Goal: Transaction & Acquisition: Obtain resource

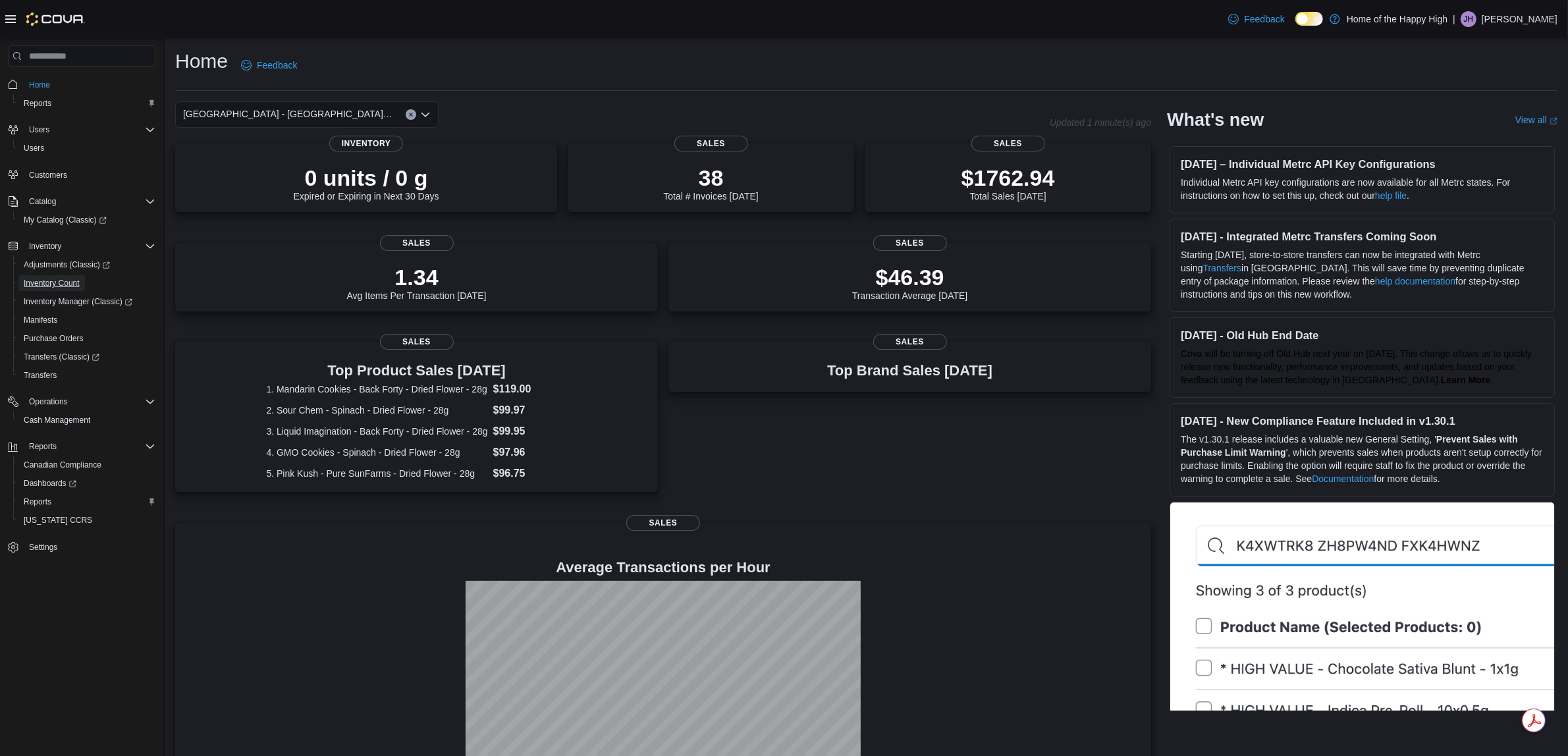
drag, startPoint x: 59, startPoint y: 277, endPoint x: 158, endPoint y: 354, distance: 125.4
click at [59, 278] on span "Inventory Count" at bounding box center [52, 283] width 56 height 10
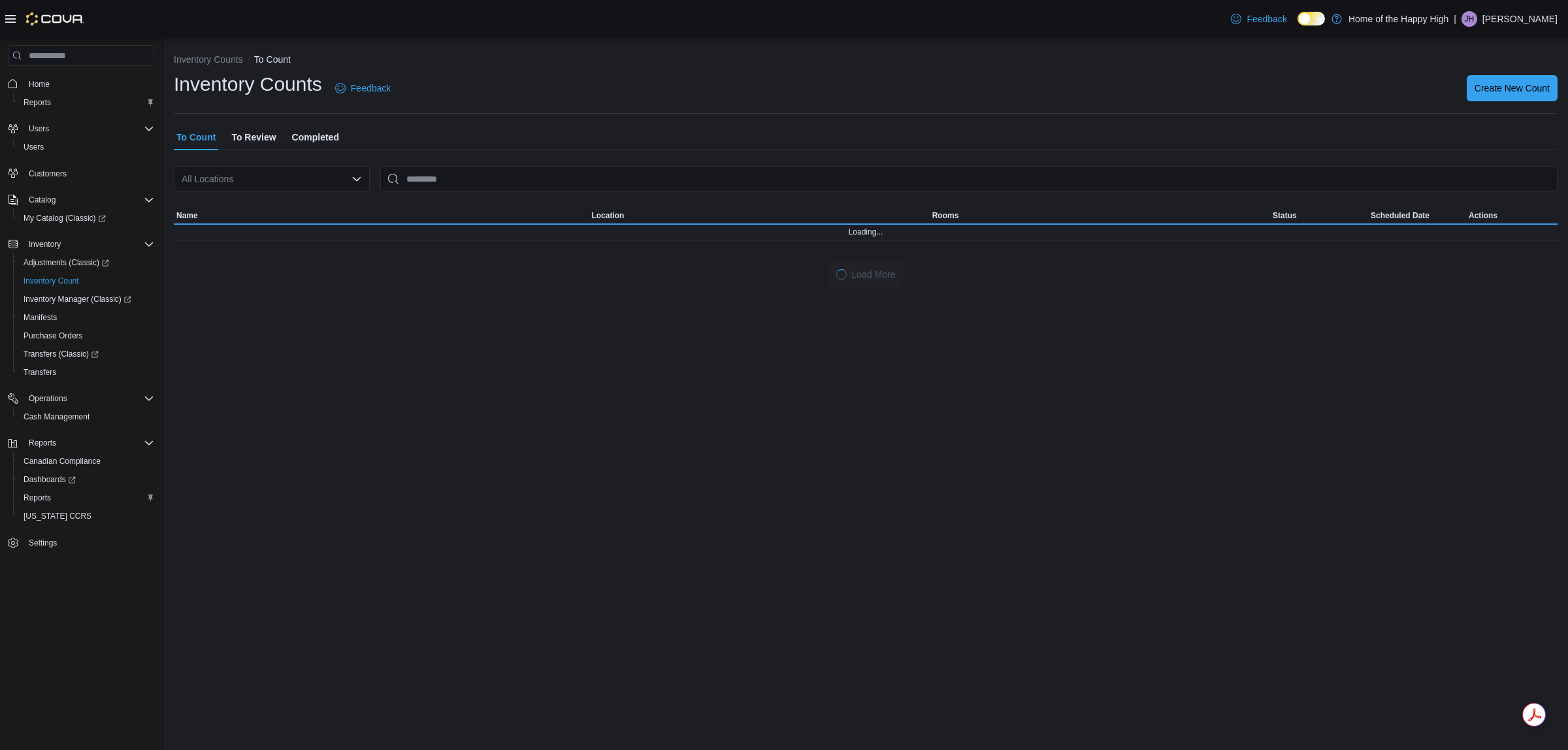
click at [270, 142] on span "To Review" at bounding box center [254, 137] width 45 height 26
click at [246, 188] on div "All Locations" at bounding box center [272, 179] width 196 height 26
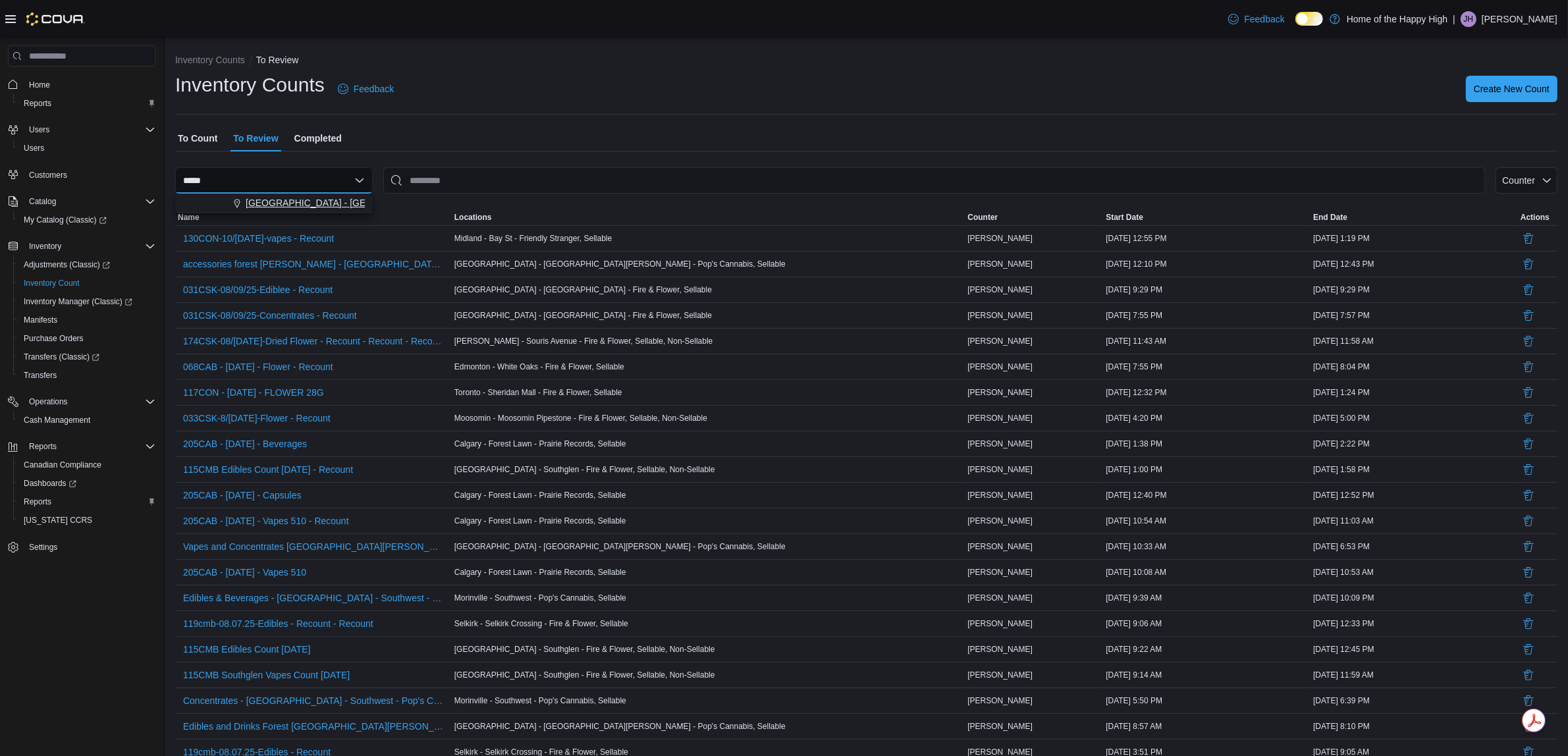
type input "*****"
click at [276, 202] on span "[GEOGRAPHIC_DATA] - [GEOGRAPHIC_DATA] - Fire & Flower" at bounding box center [377, 203] width 264 height 13
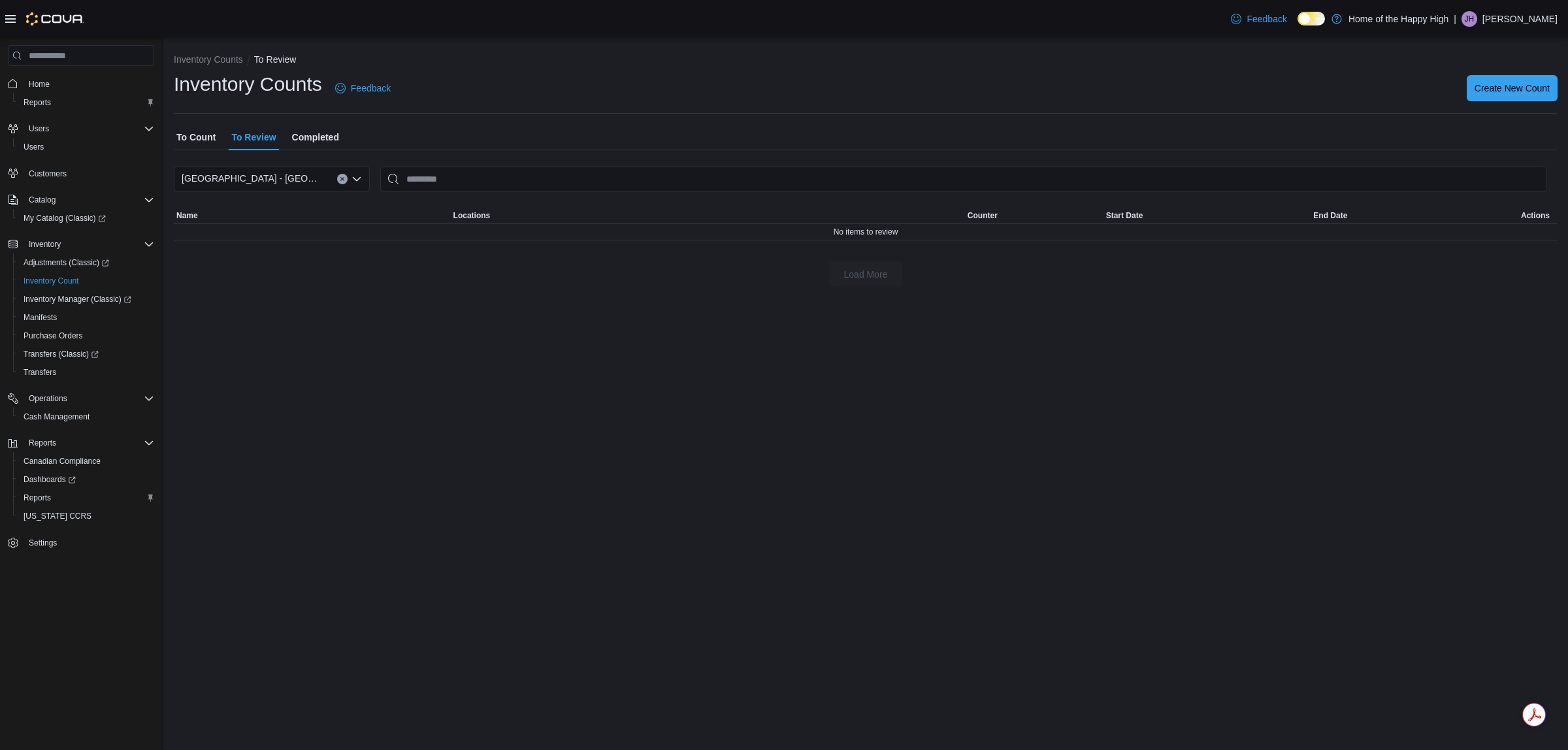
click at [192, 129] on span "To Count" at bounding box center [196, 137] width 39 height 26
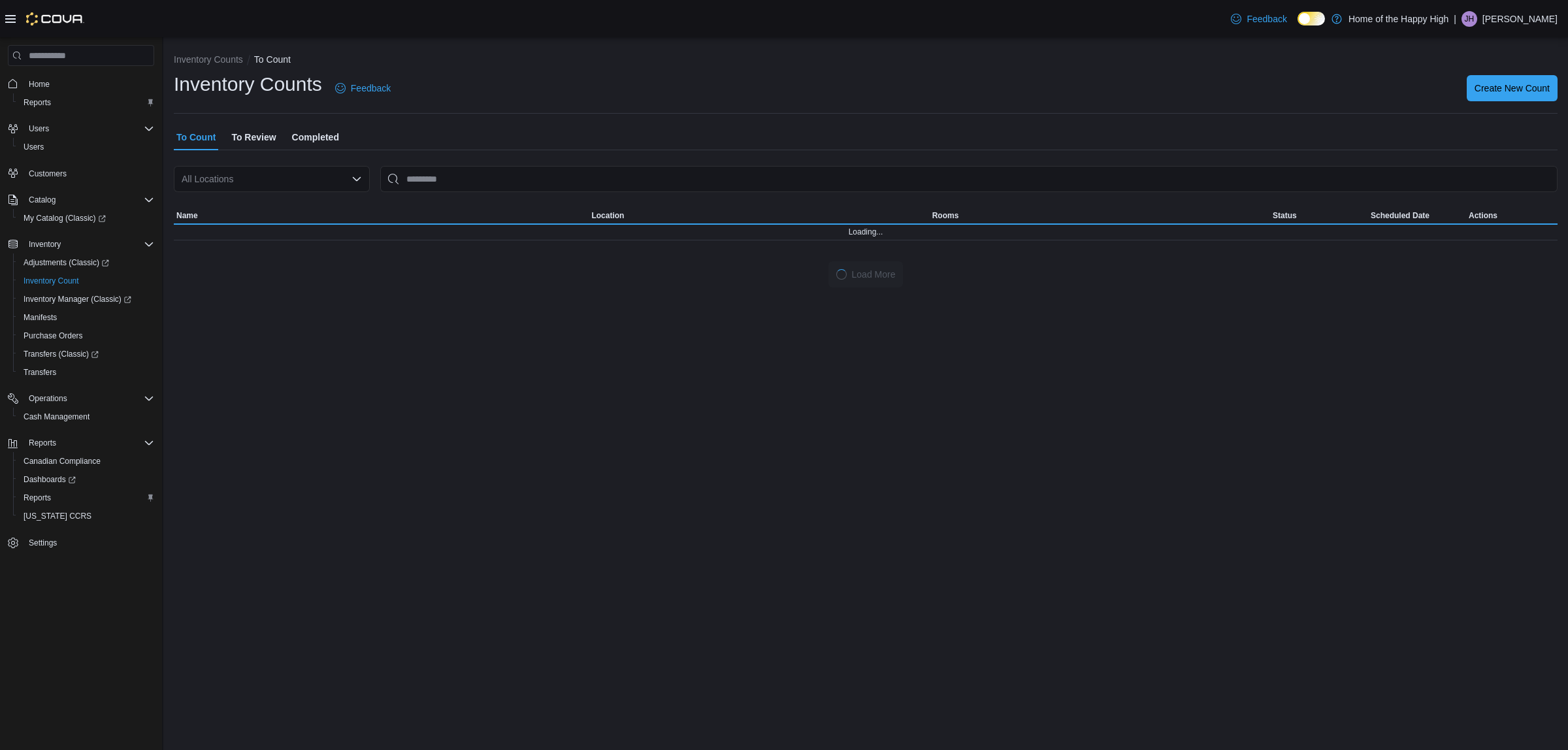
click at [221, 185] on div "All Locations" at bounding box center [272, 179] width 196 height 26
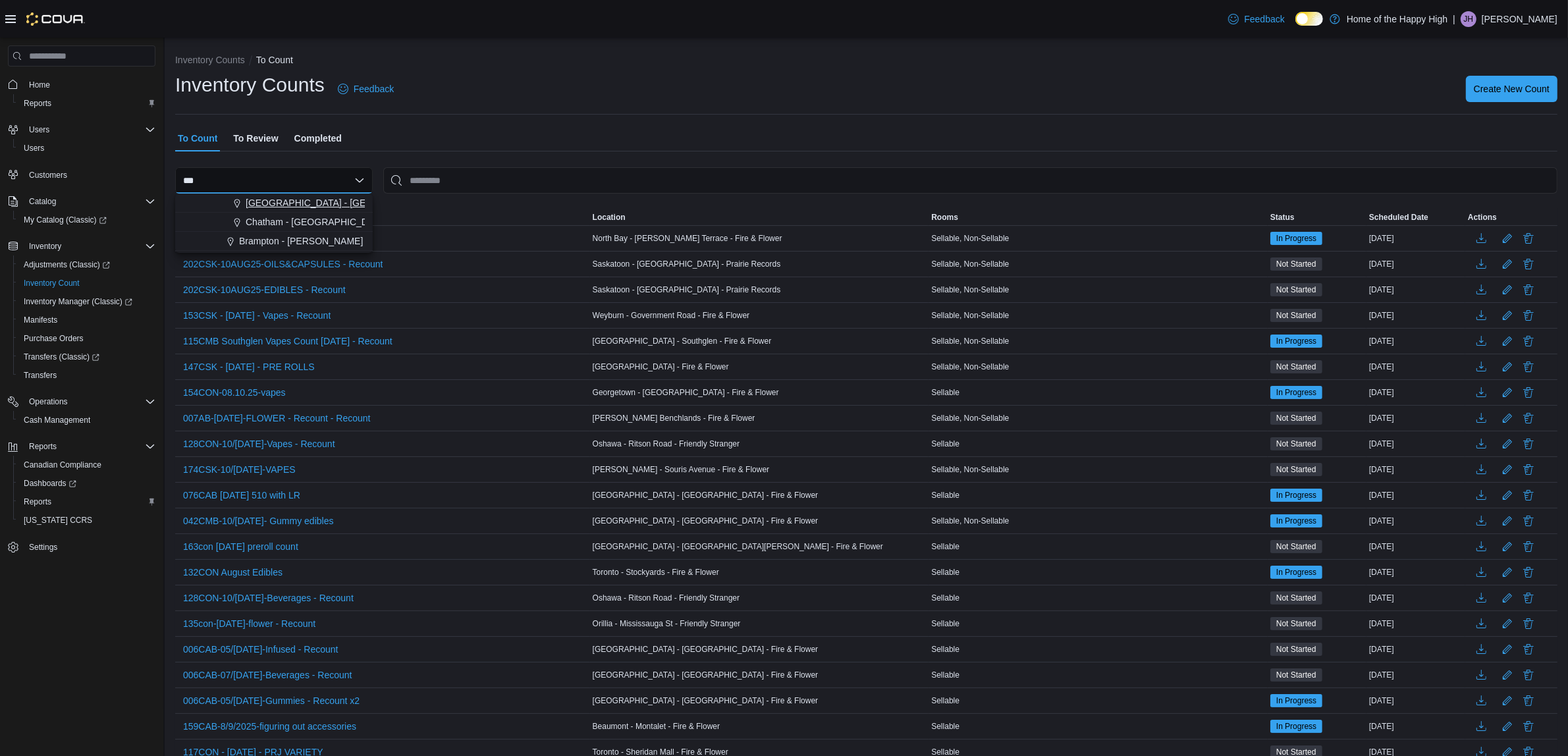
type input "***"
click at [294, 201] on span "[GEOGRAPHIC_DATA] - [GEOGRAPHIC_DATA] - Fire & Flower" at bounding box center [377, 203] width 264 height 13
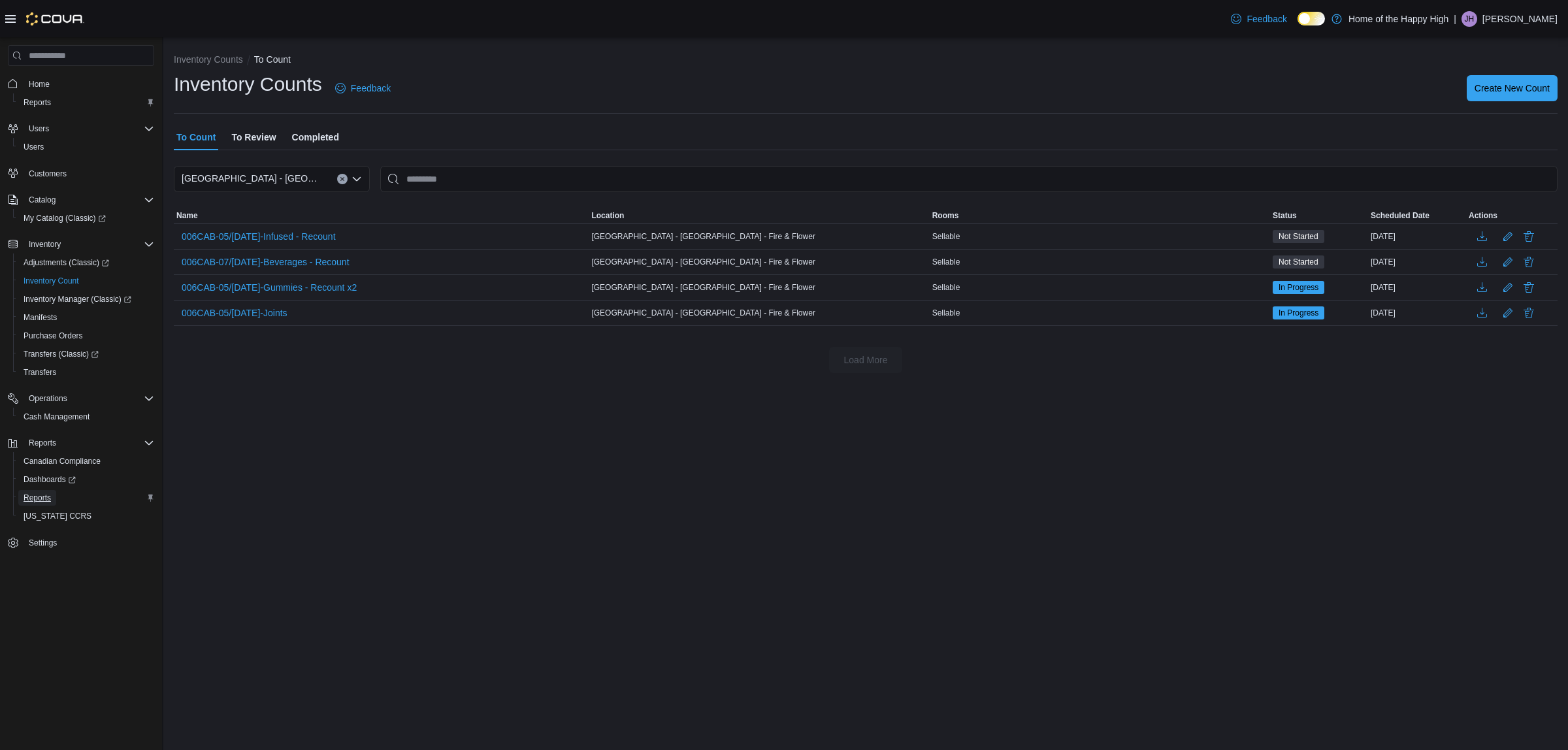
click at [36, 497] on span "Reports" at bounding box center [37, 498] width 28 height 10
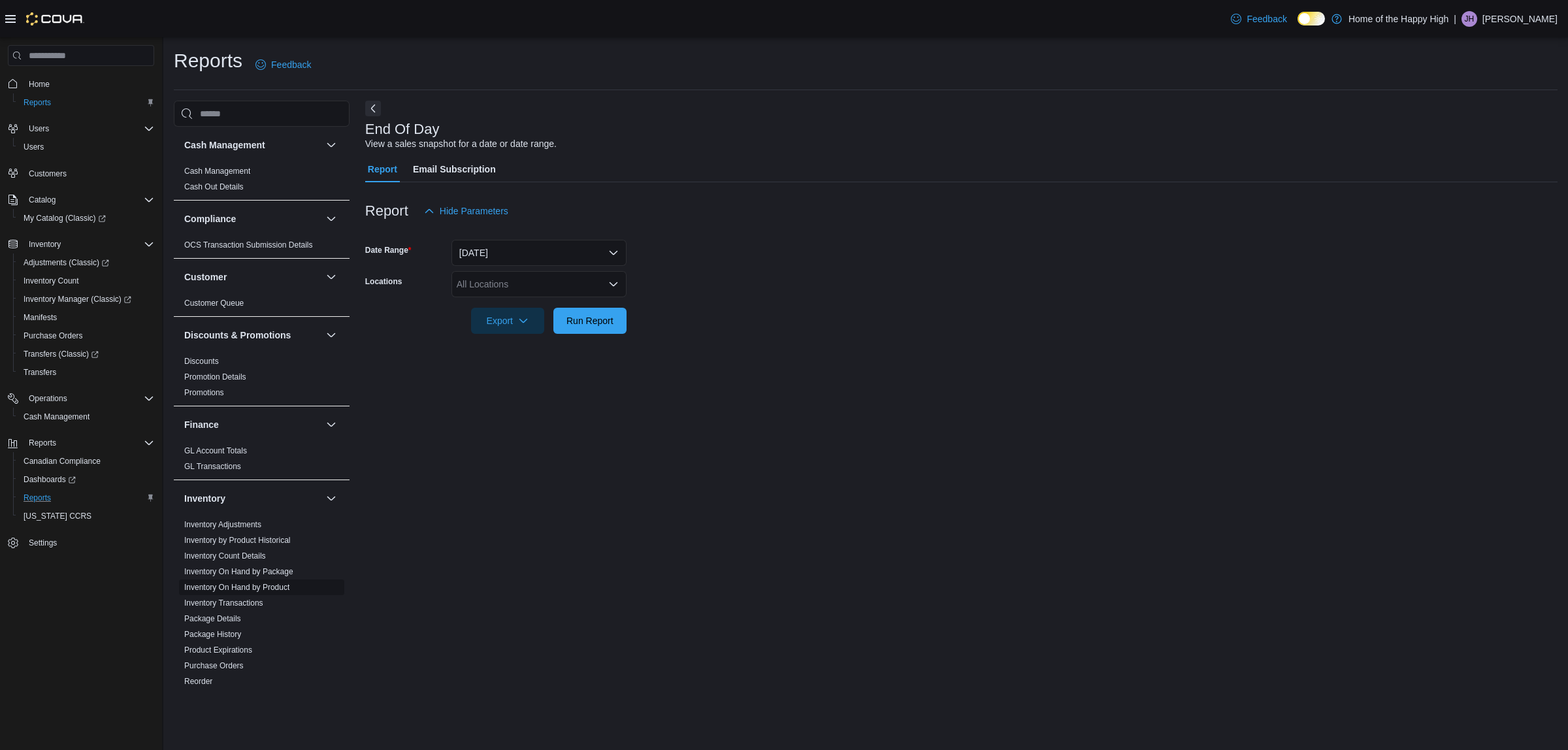
click at [222, 589] on link "Inventory On Hand by Product" at bounding box center [237, 588] width 105 height 10
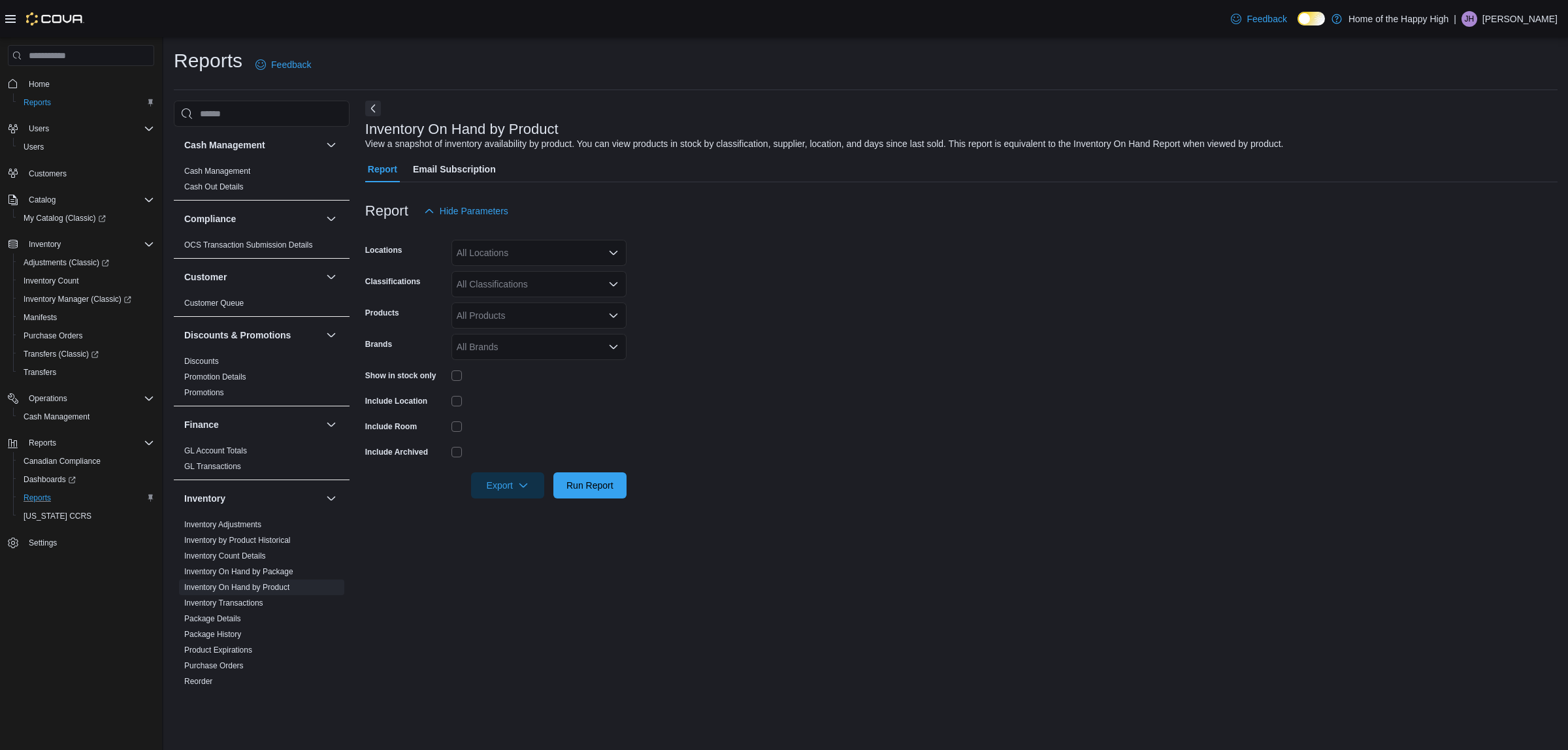
click at [531, 259] on div "All Locations" at bounding box center [539, 253] width 175 height 26
type input "*****"
click at [542, 281] on span "[GEOGRAPHIC_DATA] - [GEOGRAPHIC_DATA] - Fire & Flower" at bounding box center [636, 275] width 262 height 13
click at [691, 292] on form "Locations [GEOGRAPHIC_DATA] - [GEOGRAPHIC_DATA] - Fire & Flower Classifications…" at bounding box center [961, 361] width 1193 height 274
click at [490, 282] on div "All Classifications" at bounding box center [539, 284] width 175 height 26
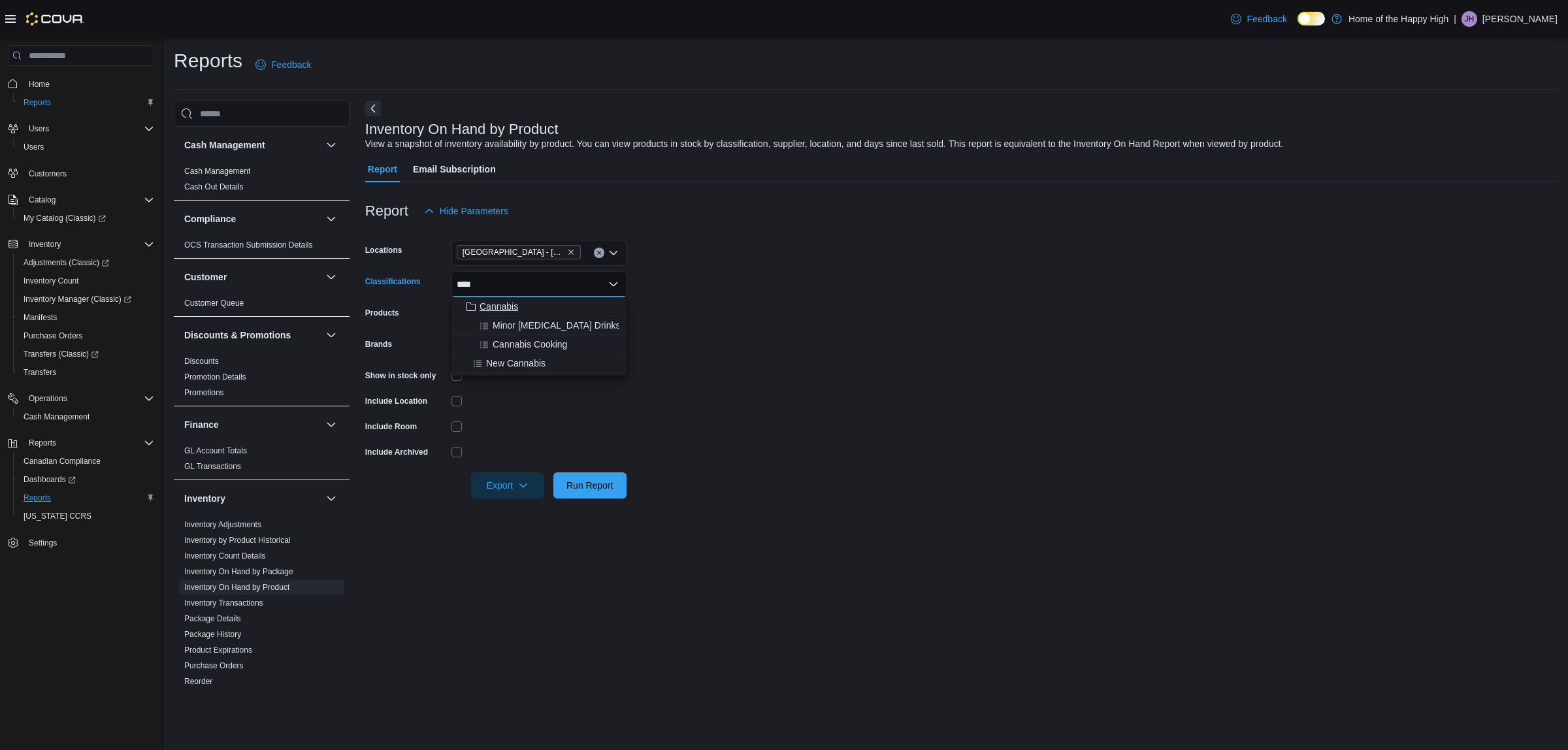
type input "****"
click at [498, 297] on button "Cannabis" at bounding box center [539, 307] width 175 height 19
click at [829, 317] on form "Locations [GEOGRAPHIC_DATA] - [GEOGRAPHIC_DATA] - Fire & Flower Classifications…" at bounding box center [961, 361] width 1193 height 274
click at [603, 486] on span "Run Report" at bounding box center [589, 485] width 47 height 13
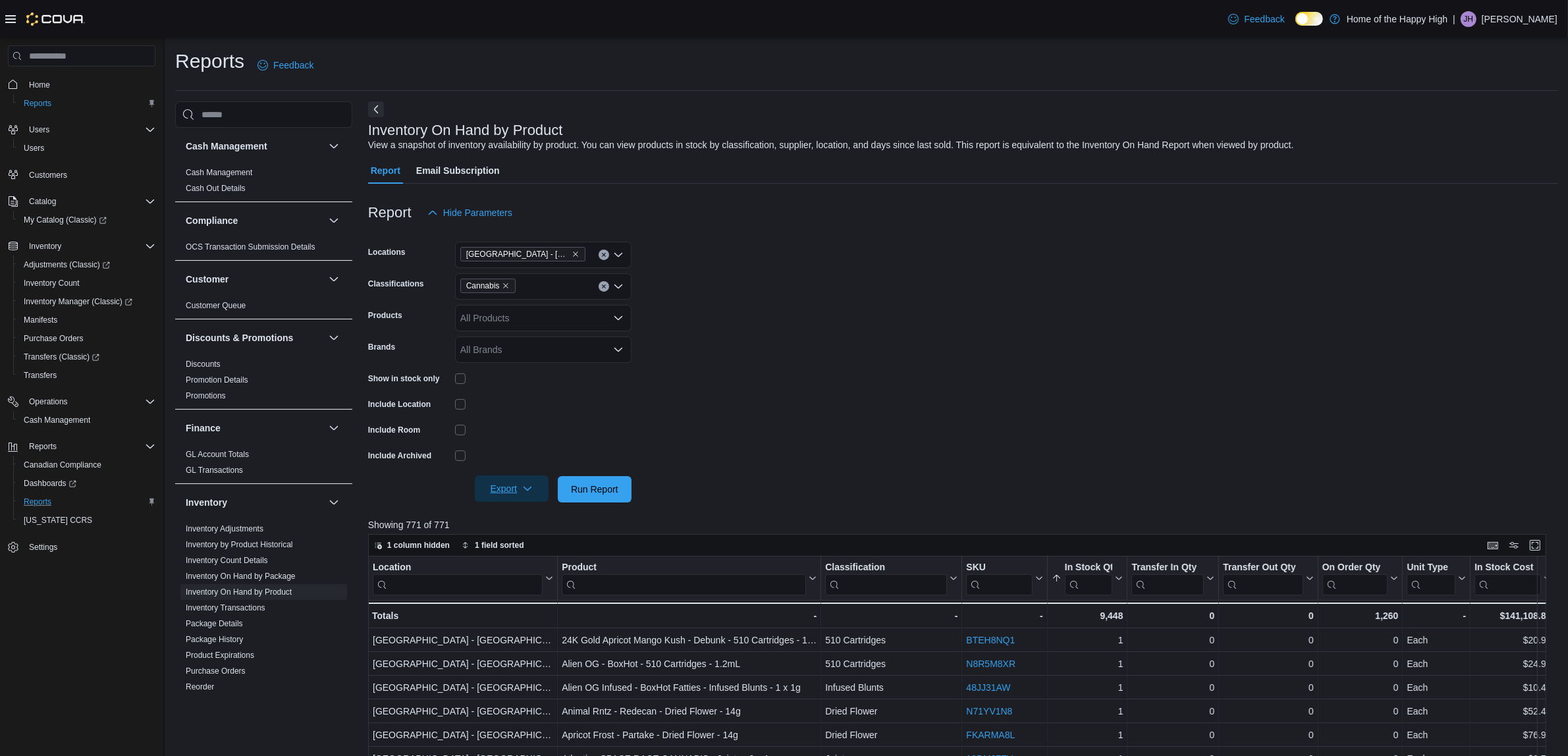
click at [494, 496] on span "Export" at bounding box center [511, 488] width 58 height 26
click at [507, 519] on span "Export to Excel" at bounding box center [514, 515] width 59 height 10
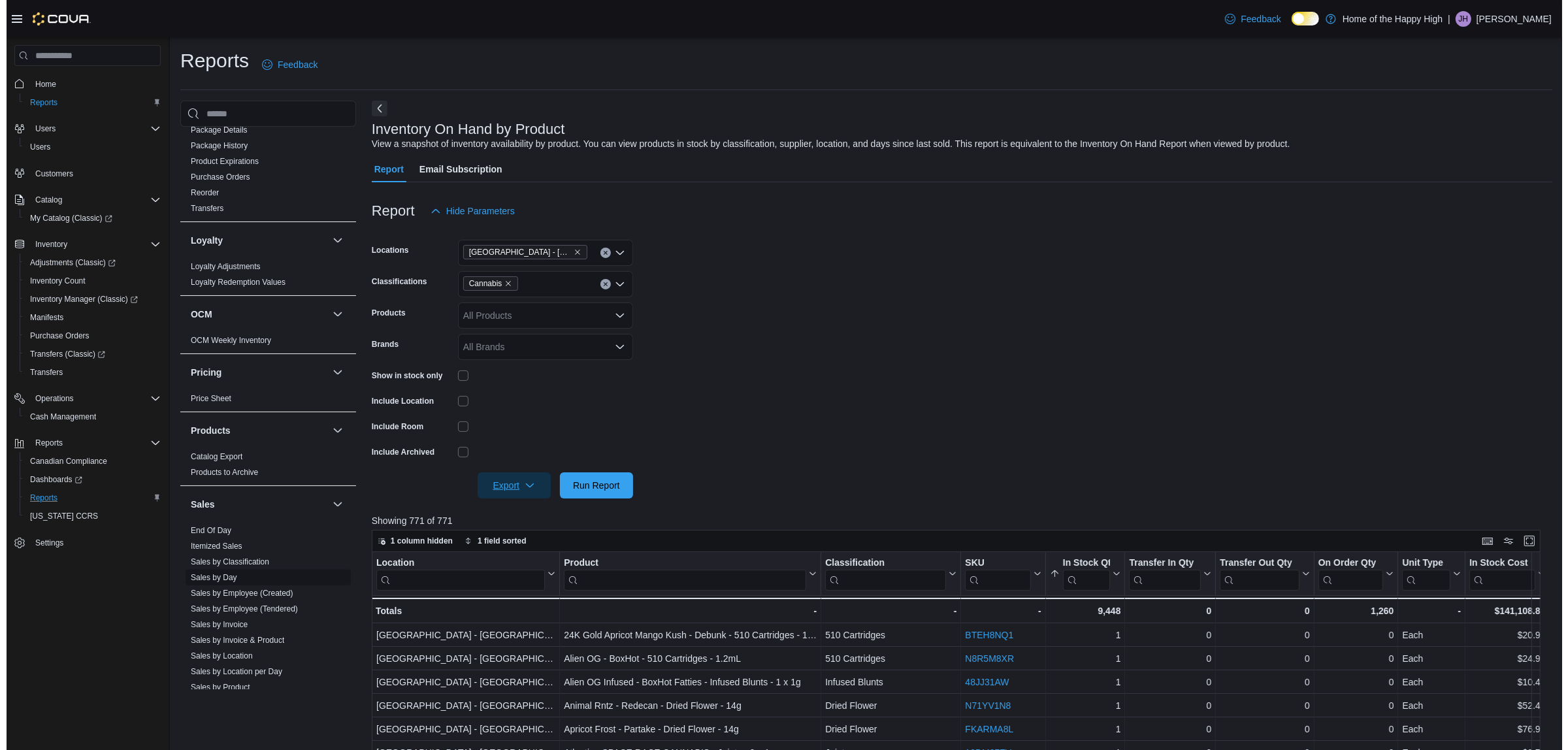
scroll to position [490, 0]
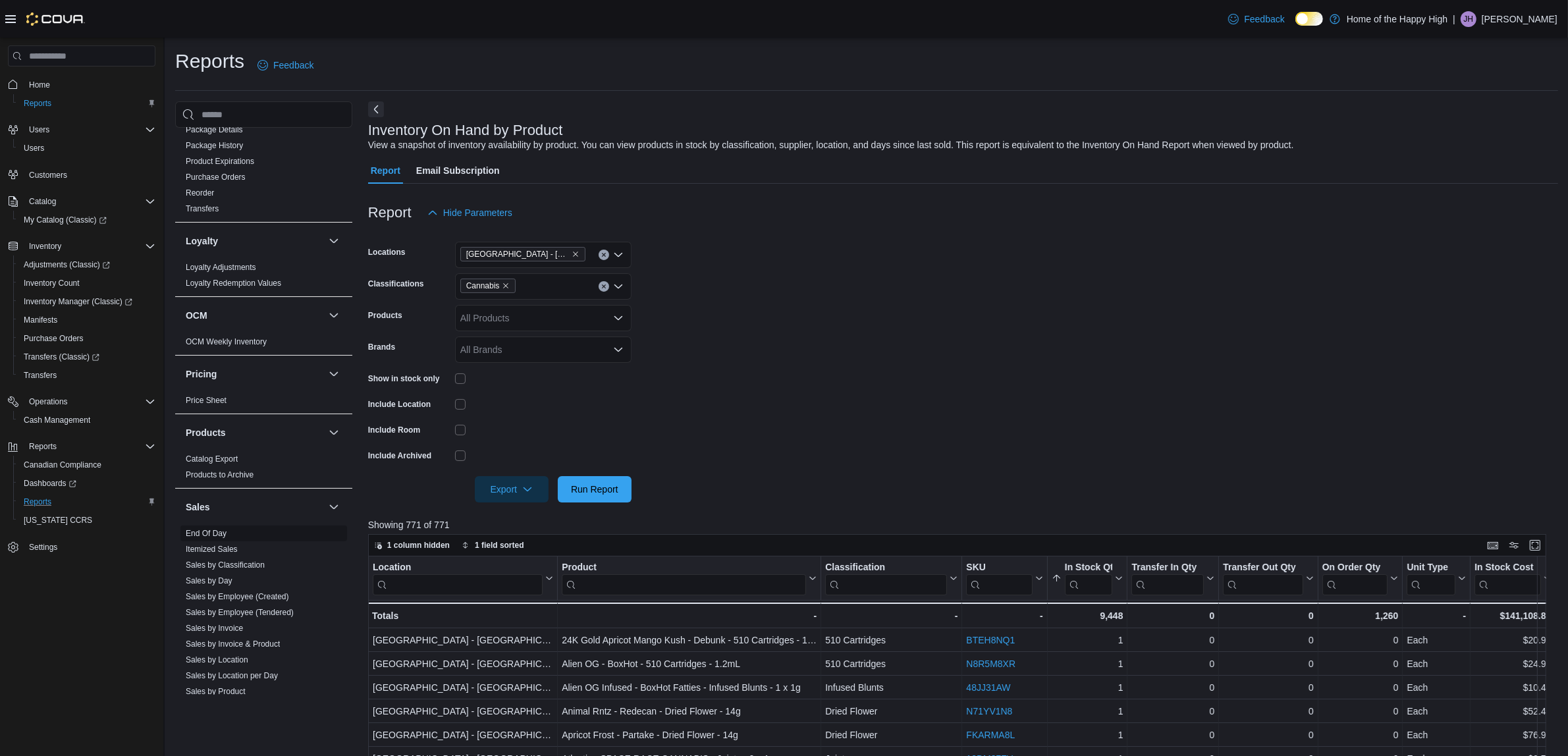
click at [195, 541] on span "End Of Day" at bounding box center [264, 534] width 167 height 16
click at [202, 535] on link "End Of Day" at bounding box center [206, 534] width 41 height 10
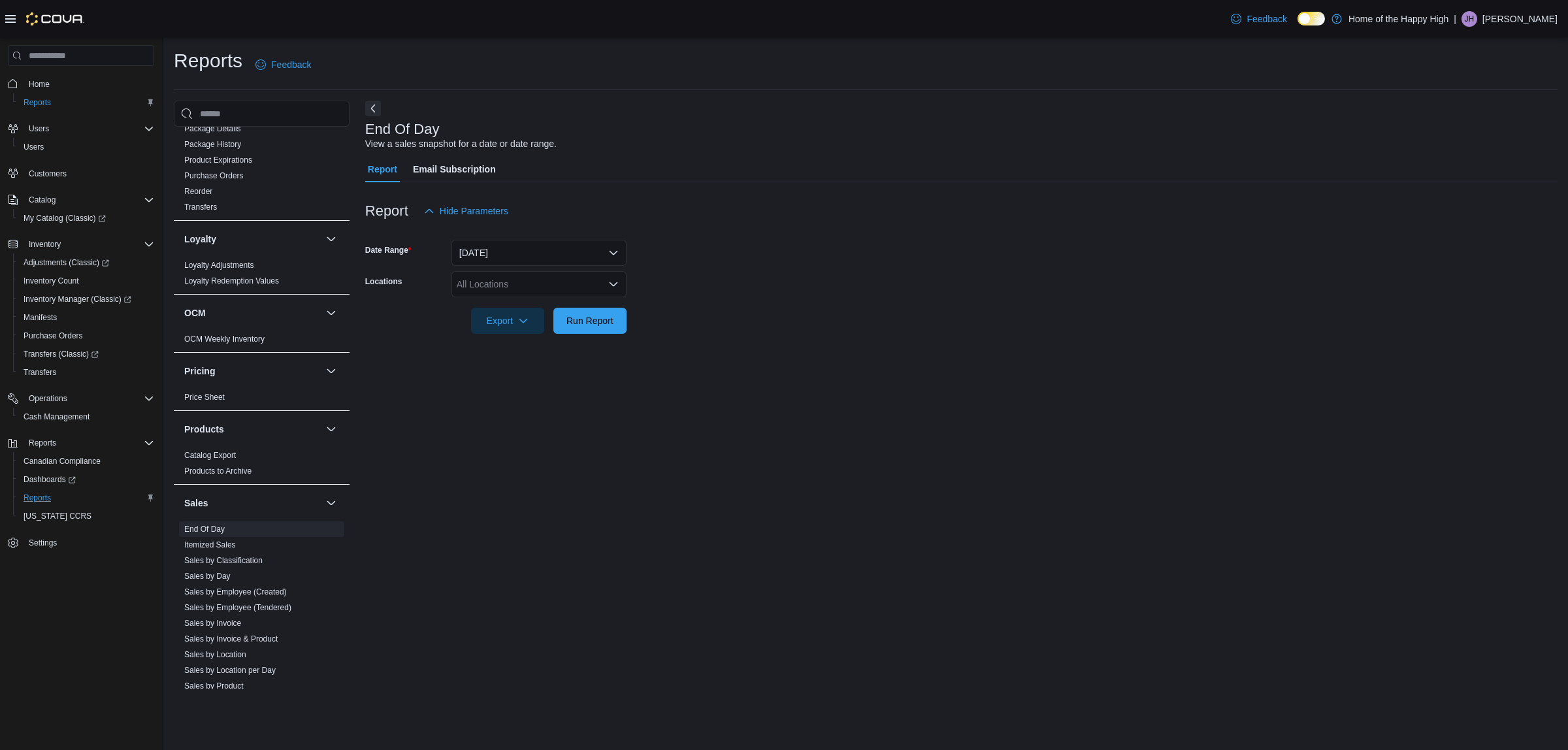
click at [573, 295] on div "All Locations" at bounding box center [539, 284] width 175 height 26
type input "**"
click at [575, 306] on span "[GEOGRAPHIC_DATA] - [GEOGRAPHIC_DATA] - Fire & Flower" at bounding box center [636, 306] width 262 height 13
click at [786, 348] on div at bounding box center [961, 342] width 1193 height 16
click at [576, 316] on span "Run Report" at bounding box center [589, 320] width 47 height 13
